Goal: Task Accomplishment & Management: Use online tool/utility

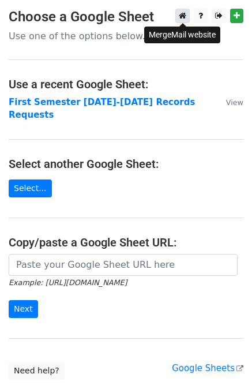
click at [184, 18] on icon at bounding box center [183, 16] width 8 height 8
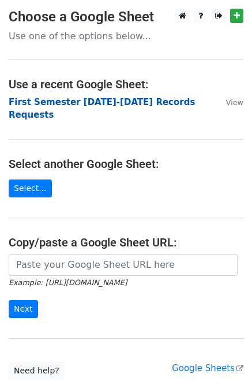
click at [142, 103] on strong "First Semester 2025-2026 Records Requests" at bounding box center [102, 109] width 186 height 24
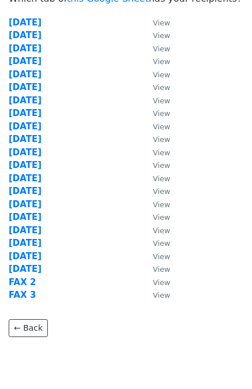
scroll to position [77, 0]
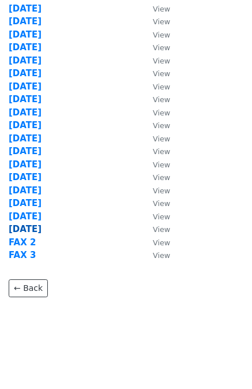
click at [23, 227] on strong "8/20/25" at bounding box center [25, 229] width 33 height 10
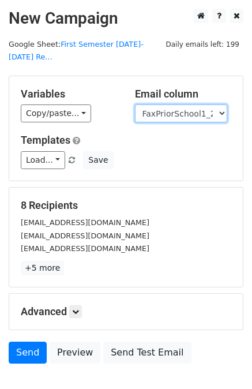
click at [180, 105] on select "User ID Last Name First Name Start Year Enrollment Date Birthday_Age Reported G…" at bounding box center [181, 114] width 92 height 18
select select "EmailPriorSchool_2021"
click at [135, 105] on select "User ID Last Name First Name Start Year Enrollment Date Birthday_Age Reported G…" at bounding box center [181, 114] width 92 height 18
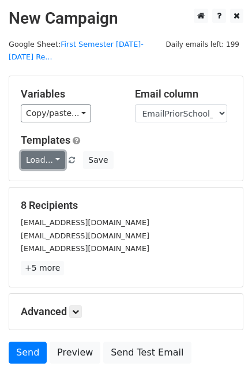
click at [49, 151] on link "Load..." at bounding box center [43, 160] width 44 height 18
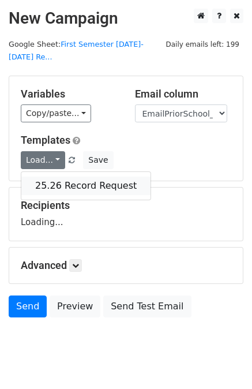
drag, startPoint x: 62, startPoint y: 168, endPoint x: 64, endPoint y: 174, distance: 6.0
click at [62, 177] on link "25.26 Record Request" at bounding box center [85, 186] width 129 height 18
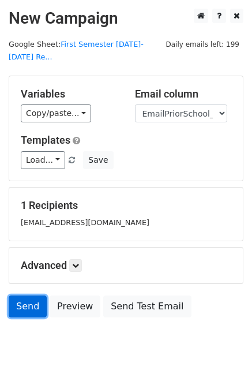
click at [28, 296] on link "Send" at bounding box center [28, 307] width 38 height 22
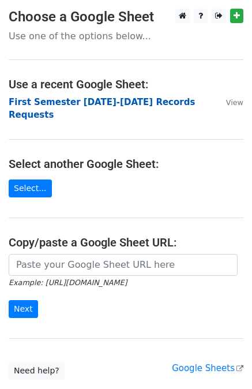
click at [139, 102] on strong "First Semester [DATE]-[DATE] Records Requests" at bounding box center [102, 109] width 186 height 24
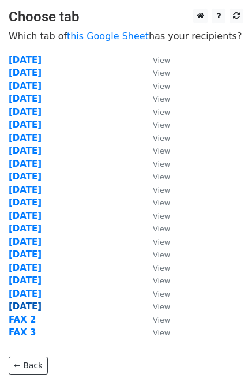
click at [25, 308] on strong "8/20/25" at bounding box center [25, 306] width 33 height 10
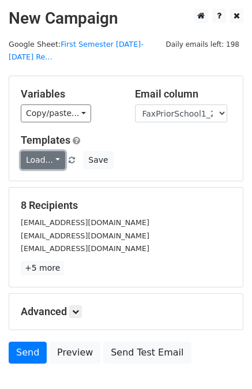
click at [39, 151] on link "Load..." at bounding box center [43, 160] width 44 height 18
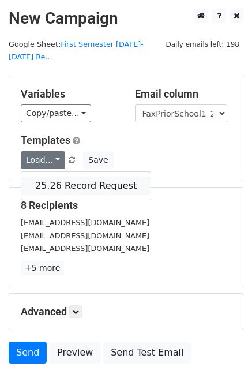
click at [55, 177] on link "25.26 Record Request" at bounding box center [85, 186] width 129 height 18
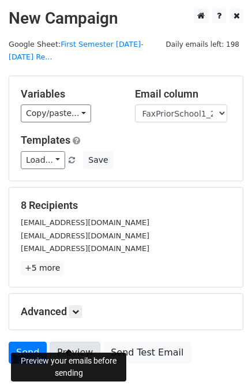
click at [66, 342] on link "Preview" at bounding box center [75, 353] width 51 height 22
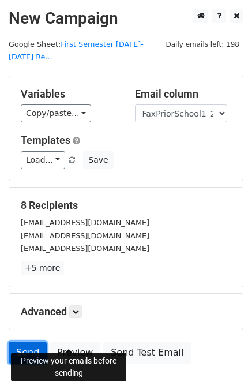
click at [28, 342] on link "Send" at bounding box center [28, 353] width 38 height 22
